Goal: Find specific page/section: Find specific page/section

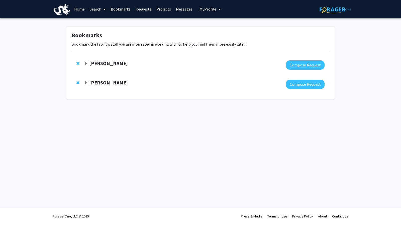
click at [144, 11] on link "Requests" at bounding box center [143, 9] width 21 height 18
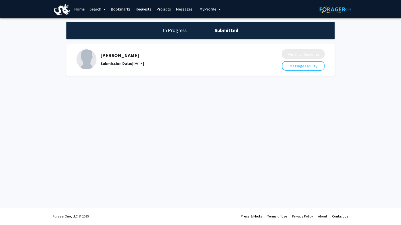
click at [174, 29] on h1 "In Progress" at bounding box center [174, 30] width 27 height 7
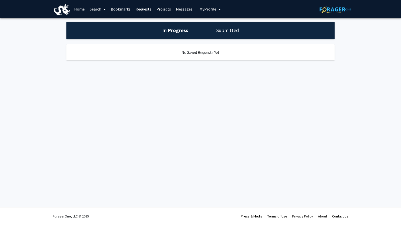
click at [187, 7] on link "Messages" at bounding box center [185, 9] width 22 height 18
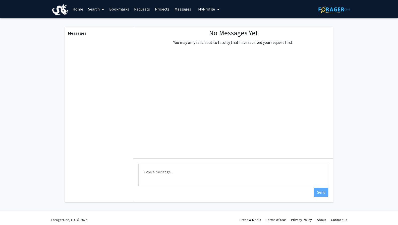
click at [151, 6] on link "Requests" at bounding box center [141, 9] width 21 height 18
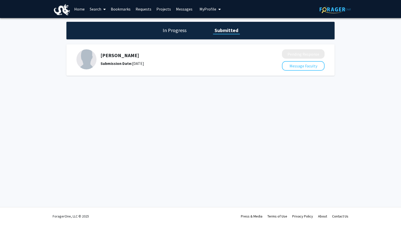
click at [201, 5] on button "My Profile" at bounding box center [210, 9] width 24 height 18
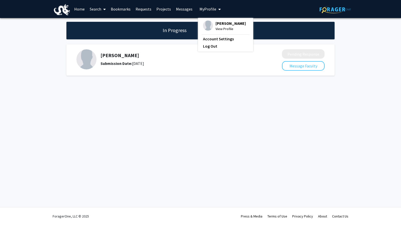
click at [144, 10] on link "Requests" at bounding box center [143, 9] width 21 height 18
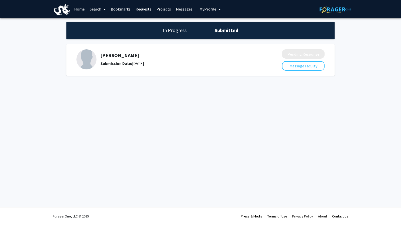
click at [163, 8] on link "Projects" at bounding box center [164, 9] width 20 height 18
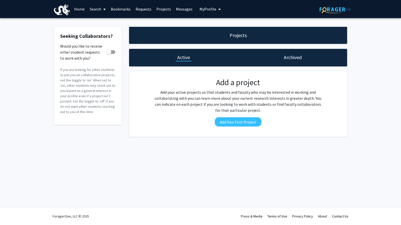
click at [141, 8] on link "Requests" at bounding box center [143, 9] width 21 height 18
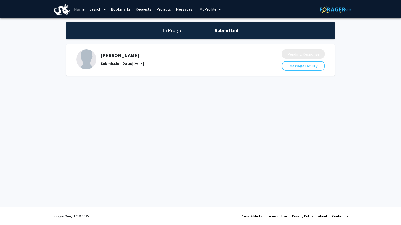
click at [124, 9] on link "Bookmarks" at bounding box center [120, 9] width 25 height 18
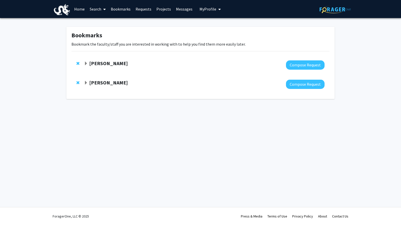
click at [104, 83] on strong "[PERSON_NAME]" at bounding box center [108, 83] width 39 height 6
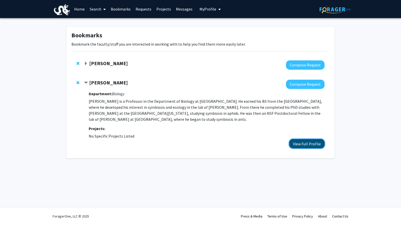
click at [301, 147] on button "View Full Profile" at bounding box center [306, 143] width 35 height 9
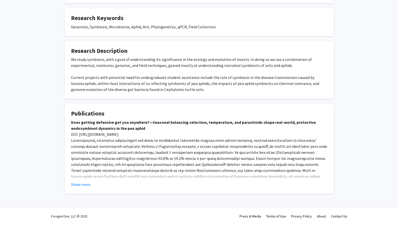
scroll to position [139, 0]
click at [84, 186] on button "Show more" at bounding box center [80, 185] width 19 height 6
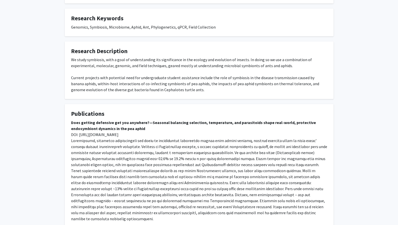
click at [122, 125] on p "Does getting defensive get you anywhere?—Seasonal balancing selection, temperat…" at bounding box center [199, 171] width 256 height 102
click at [119, 122] on strong "Does getting defensive get you anywhere?—Seasonal balancing selection, temperat…" at bounding box center [193, 125] width 245 height 11
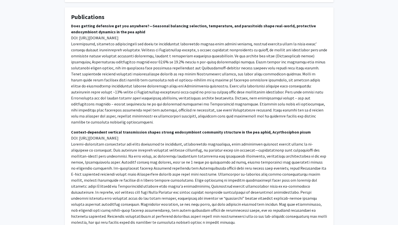
scroll to position [237, 0]
drag, startPoint x: 71, startPoint y: 37, endPoint x: 138, endPoint y: 38, distance: 67.7
click at [138, 38] on p "Does getting defensive get you anywhere?—Seasonal balancing selection, temperat…" at bounding box center [199, 73] width 256 height 102
copy span "DOI: [URL][DOMAIN_NAME]"
